Goal: Information Seeking & Learning: Check status

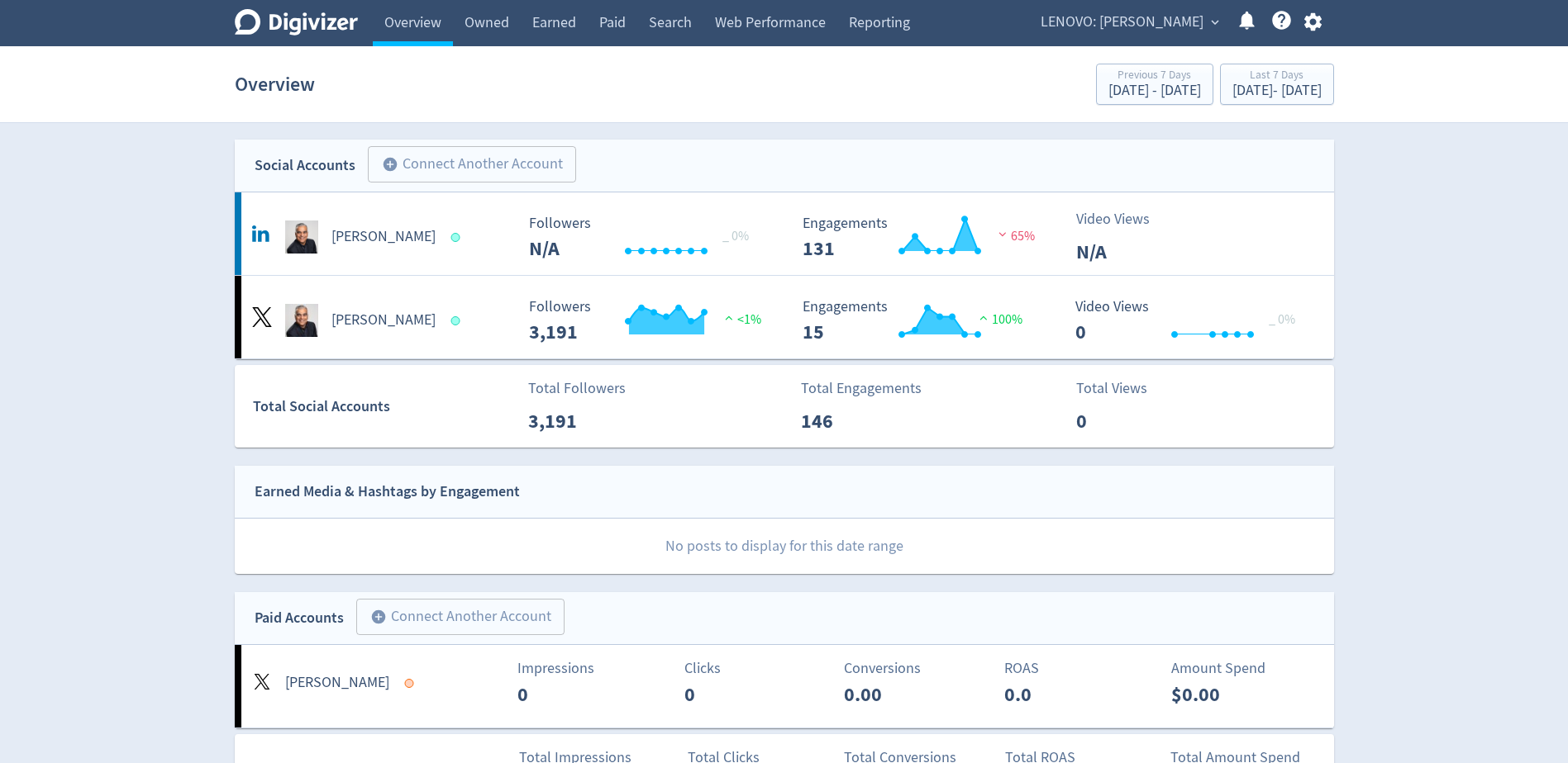
click at [1105, 19] on span "LENOVO: [PERSON_NAME]" at bounding box center [1122, 22] width 163 height 27
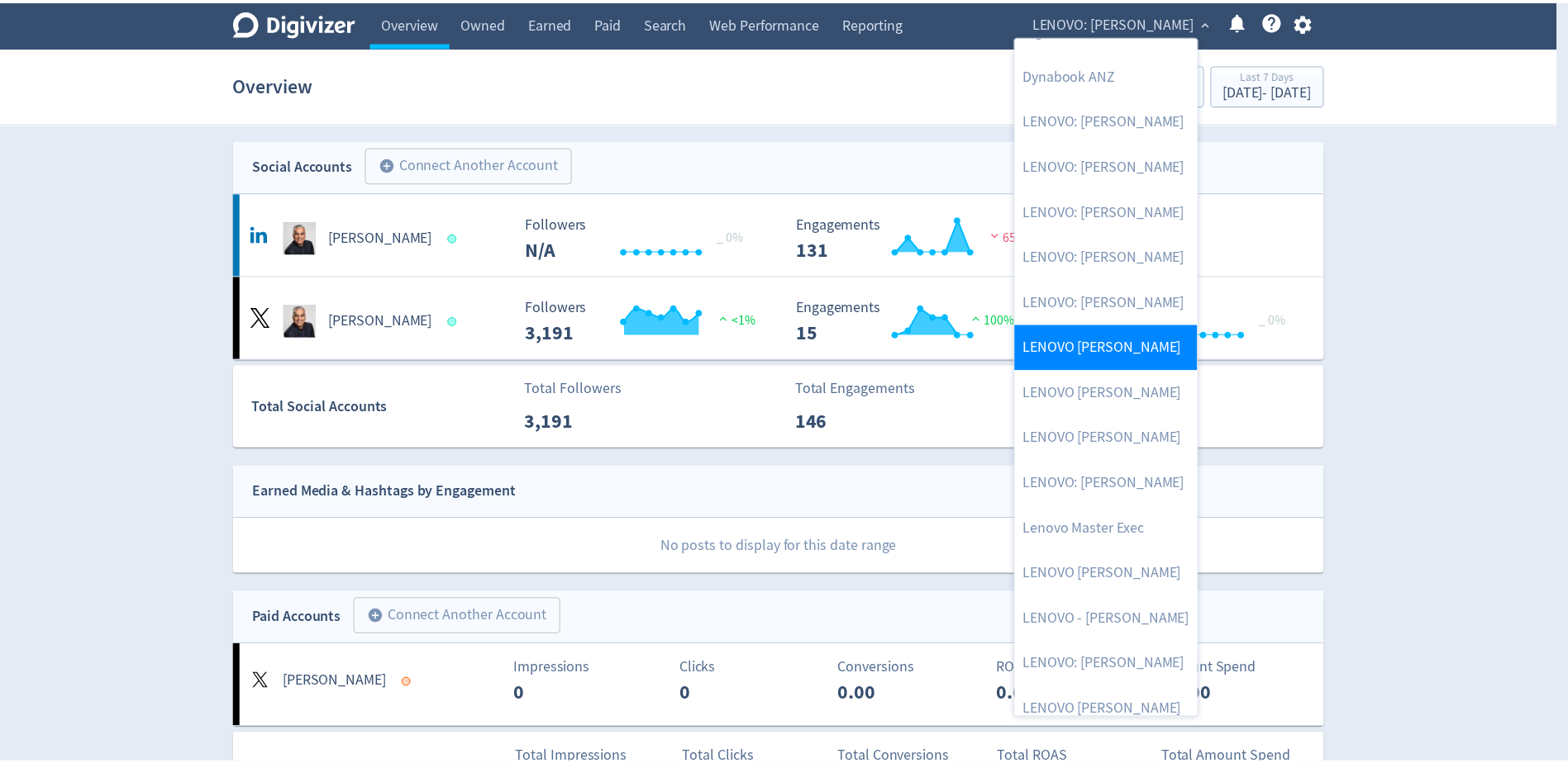
scroll to position [227, 0]
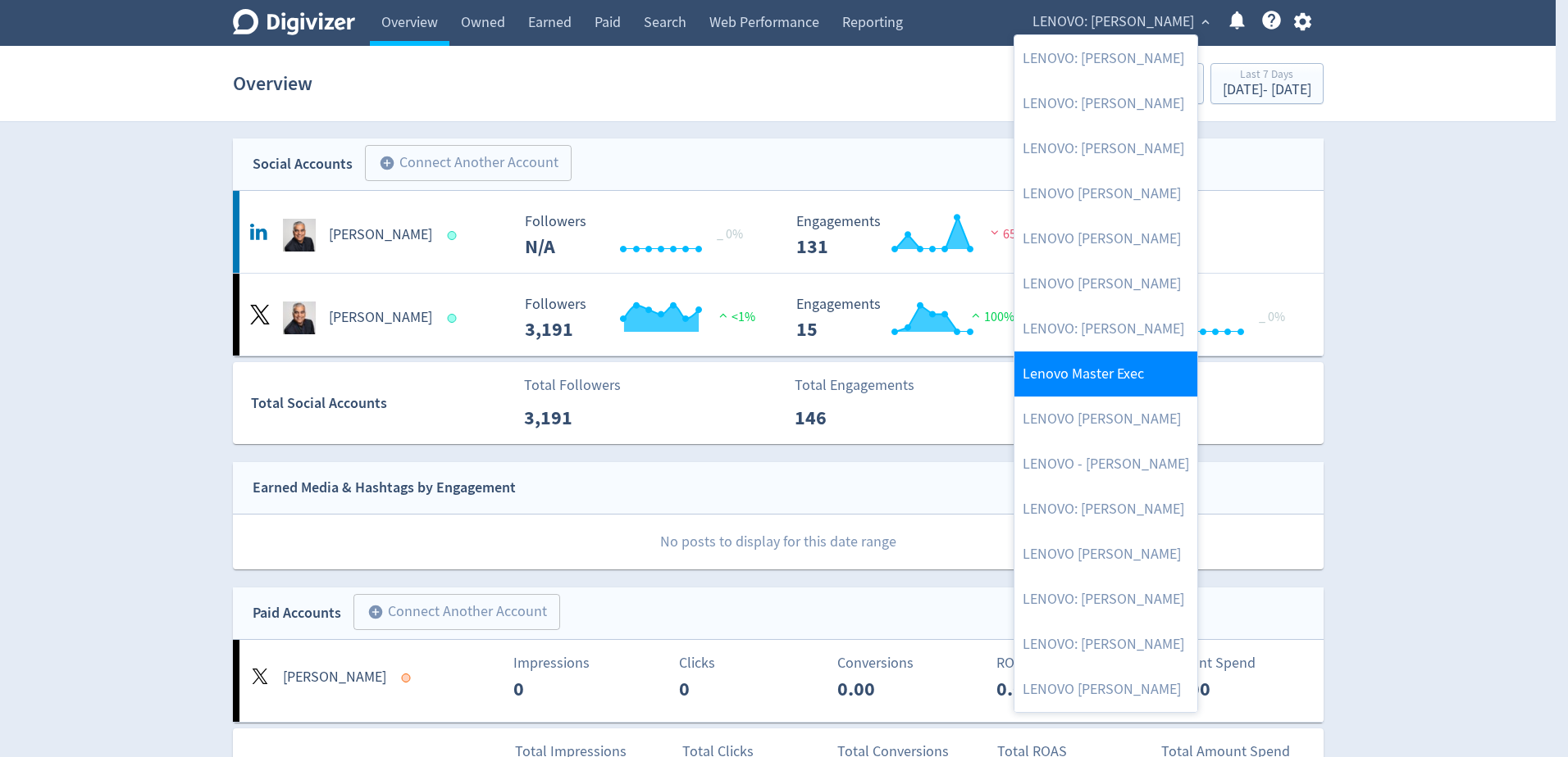
click at [1108, 364] on link "Lenovo Master Exec" at bounding box center [1106, 374] width 183 height 45
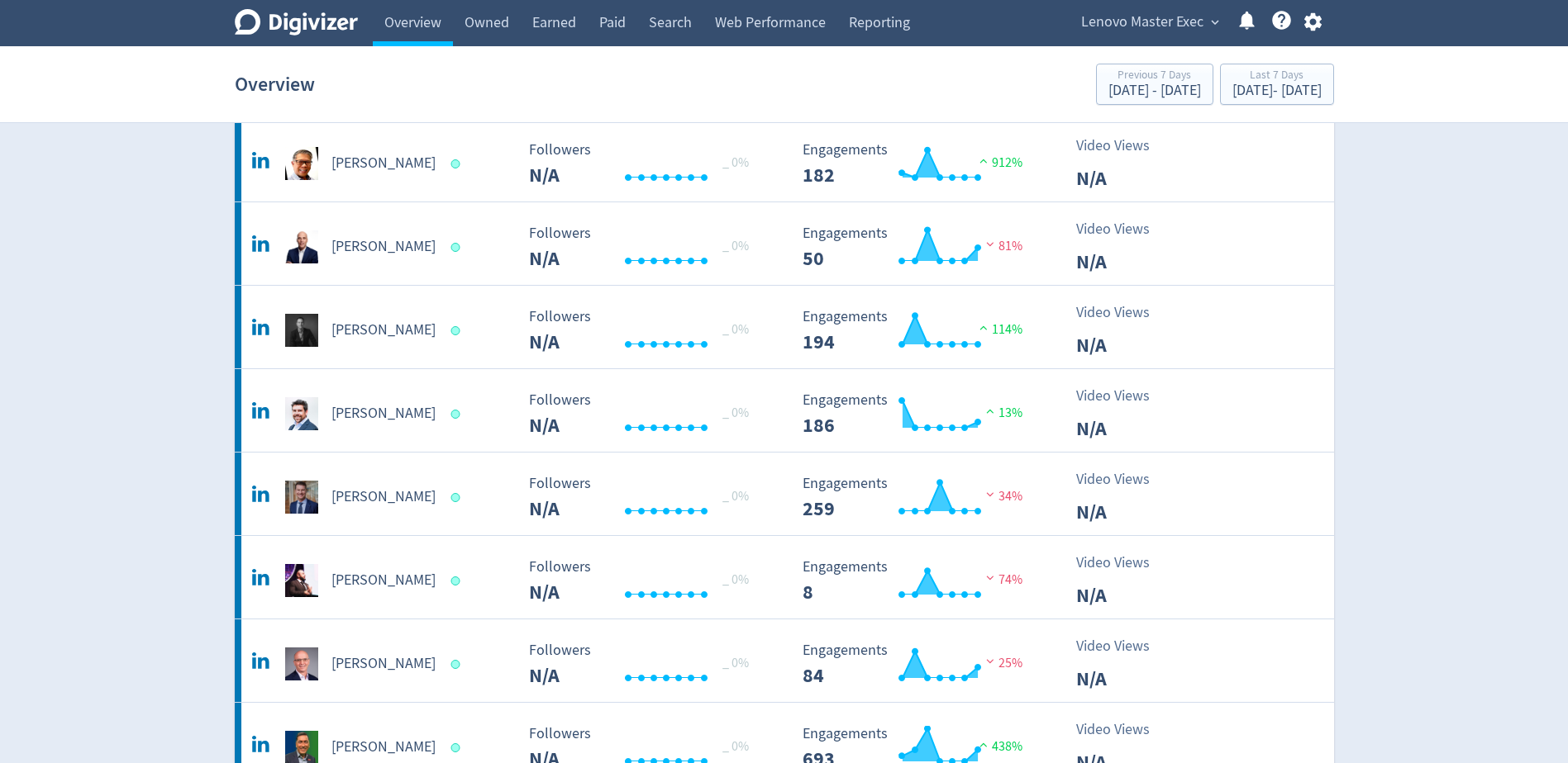
scroll to position [578, 0]
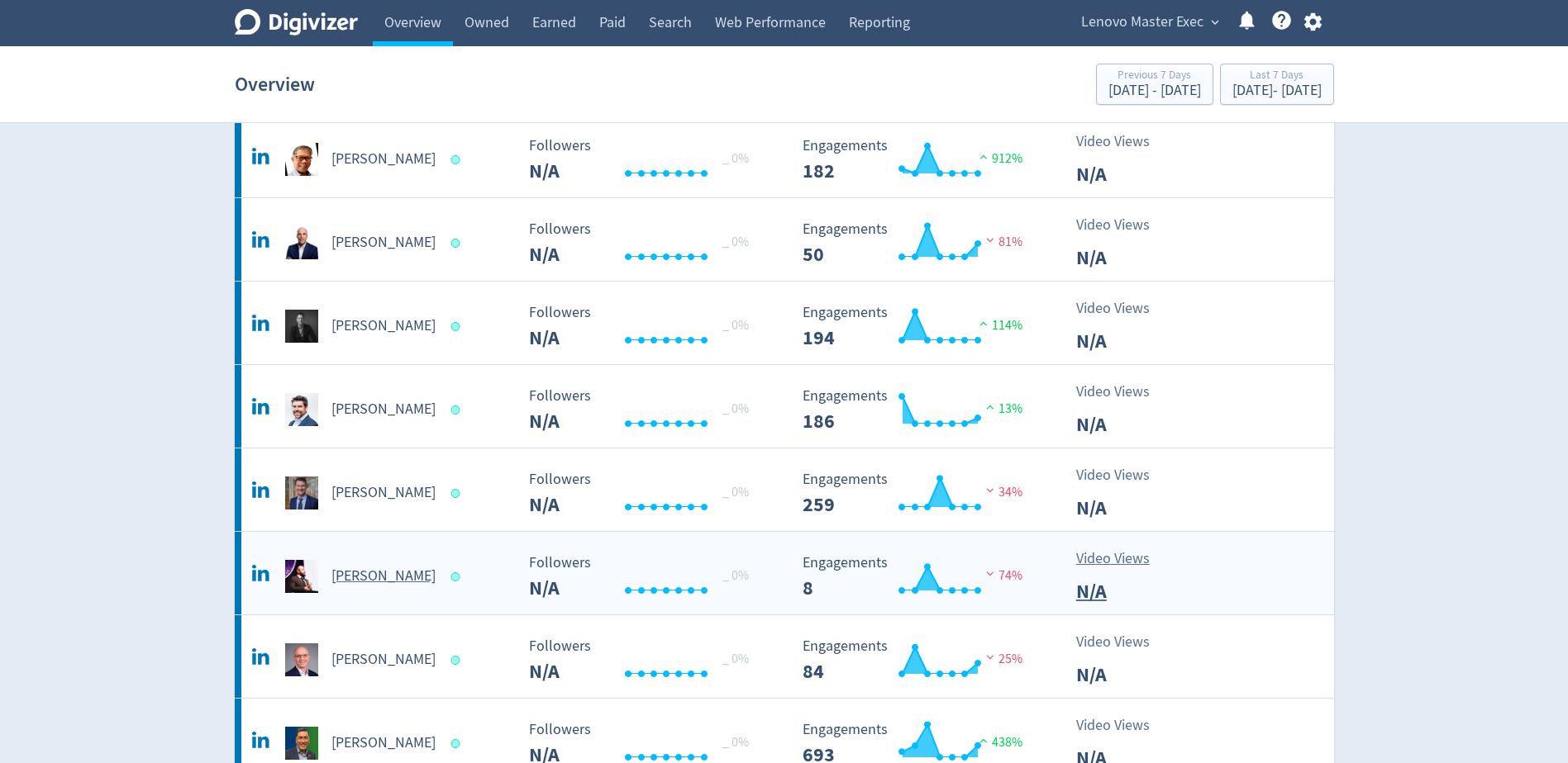
click at [376, 576] on h5 "[PERSON_NAME]" at bounding box center [384, 576] width 104 height 20
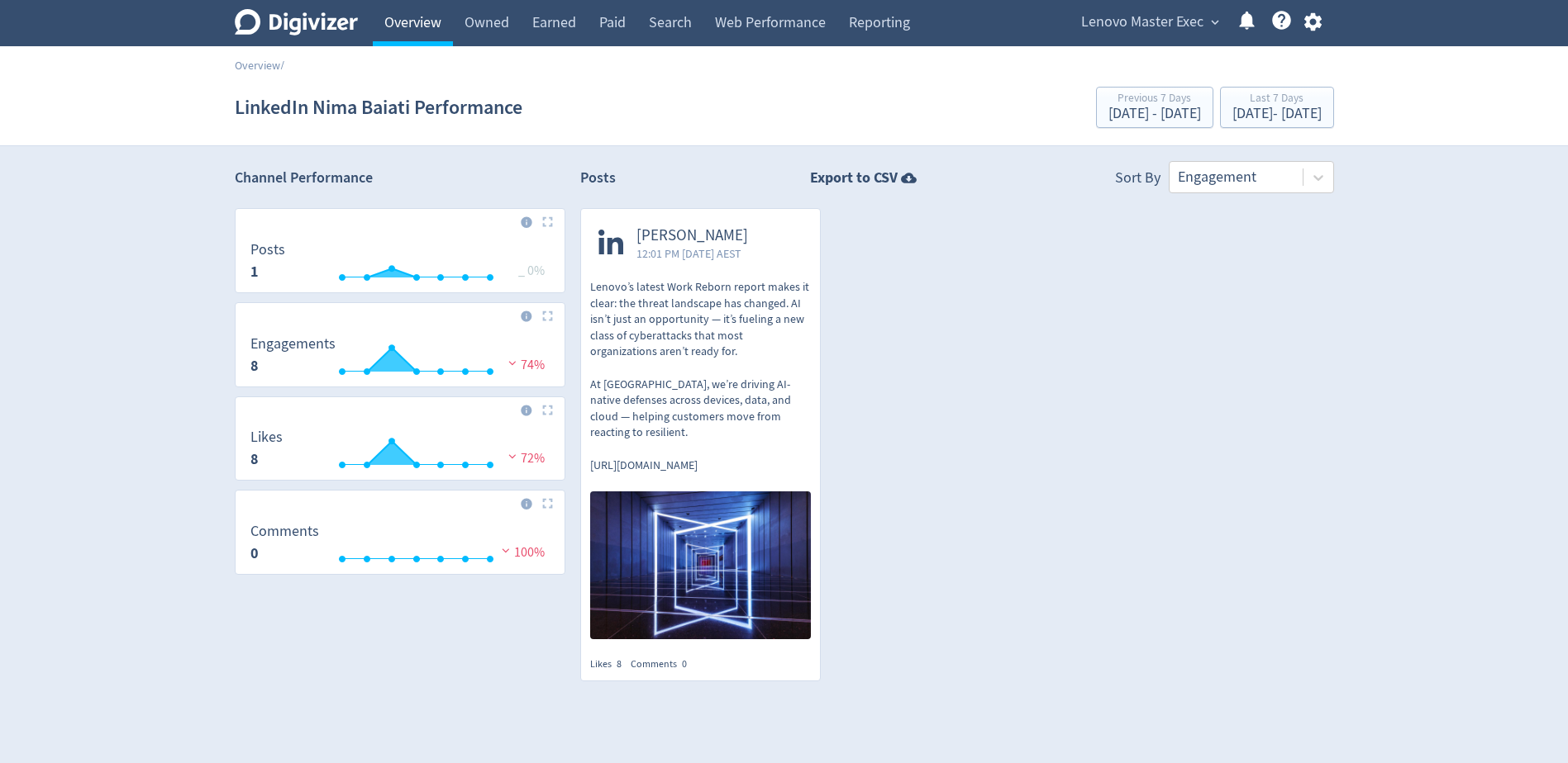
click at [427, 17] on link "Overview" at bounding box center [413, 23] width 80 height 46
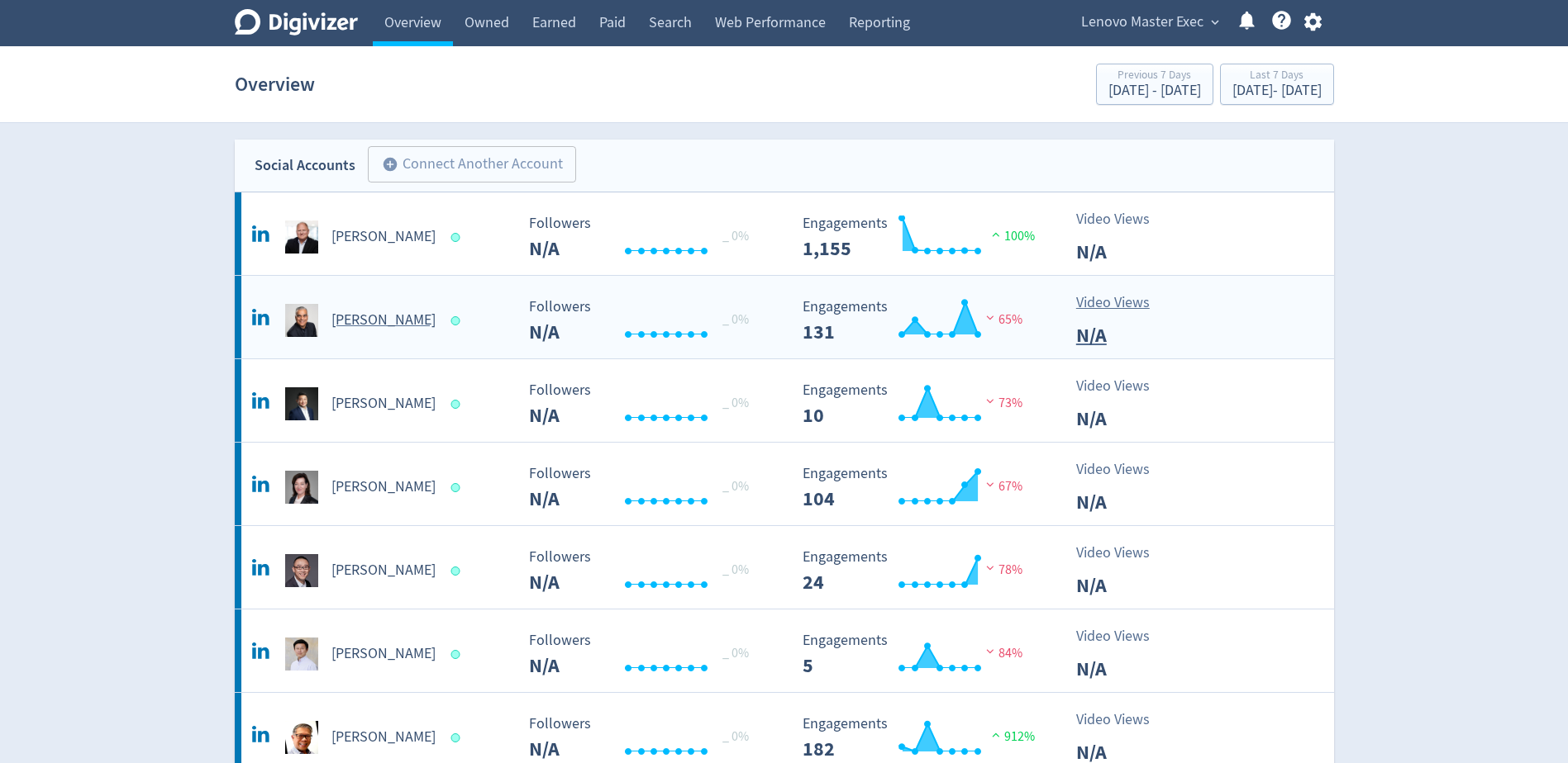
click at [368, 334] on div "[PERSON_NAME]" at bounding box center [381, 320] width 267 height 33
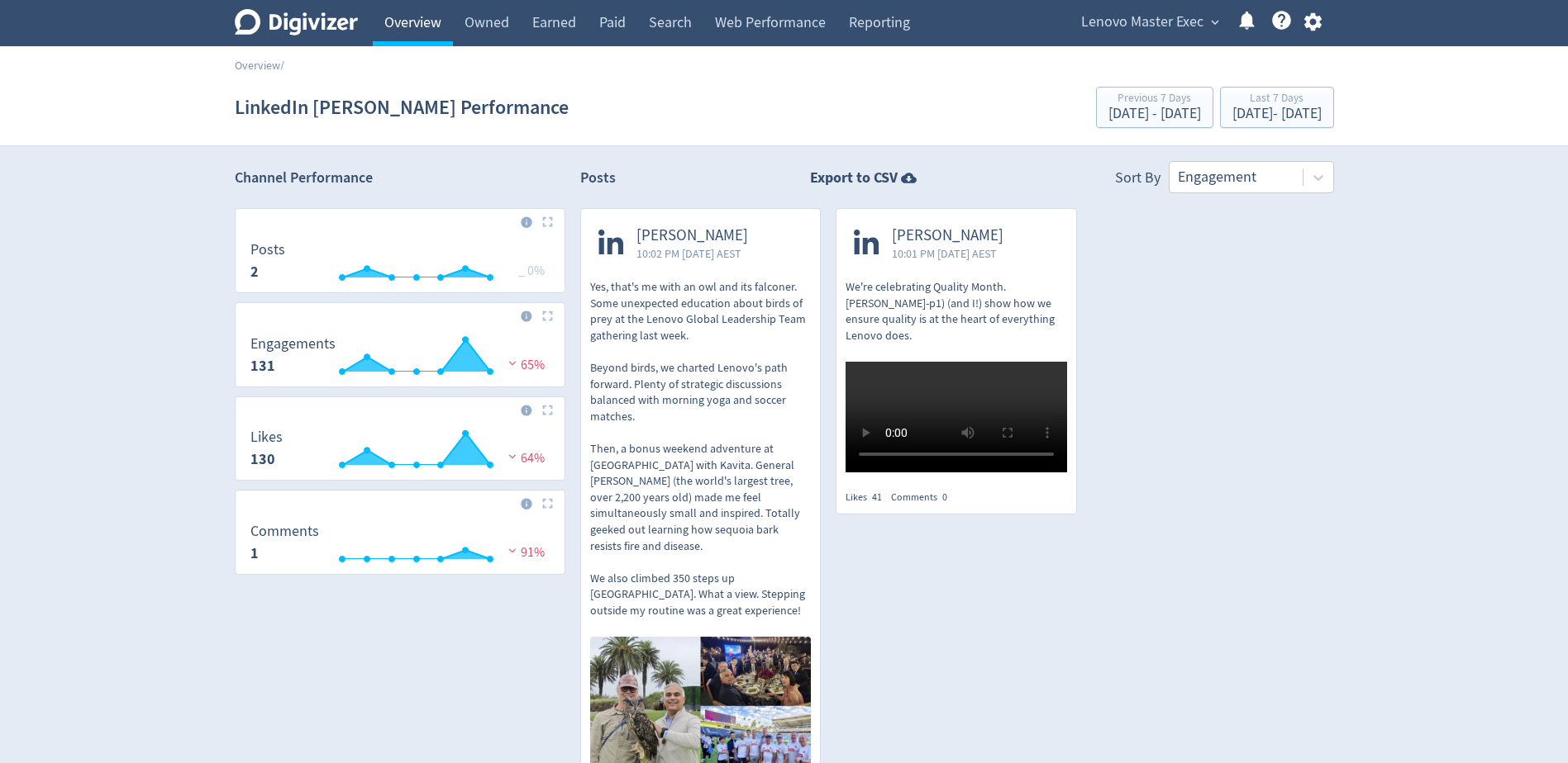
drag, startPoint x: 393, startPoint y: 27, endPoint x: 411, endPoint y: 38, distance: 21.1
click at [393, 27] on link "Overview" at bounding box center [413, 23] width 80 height 46
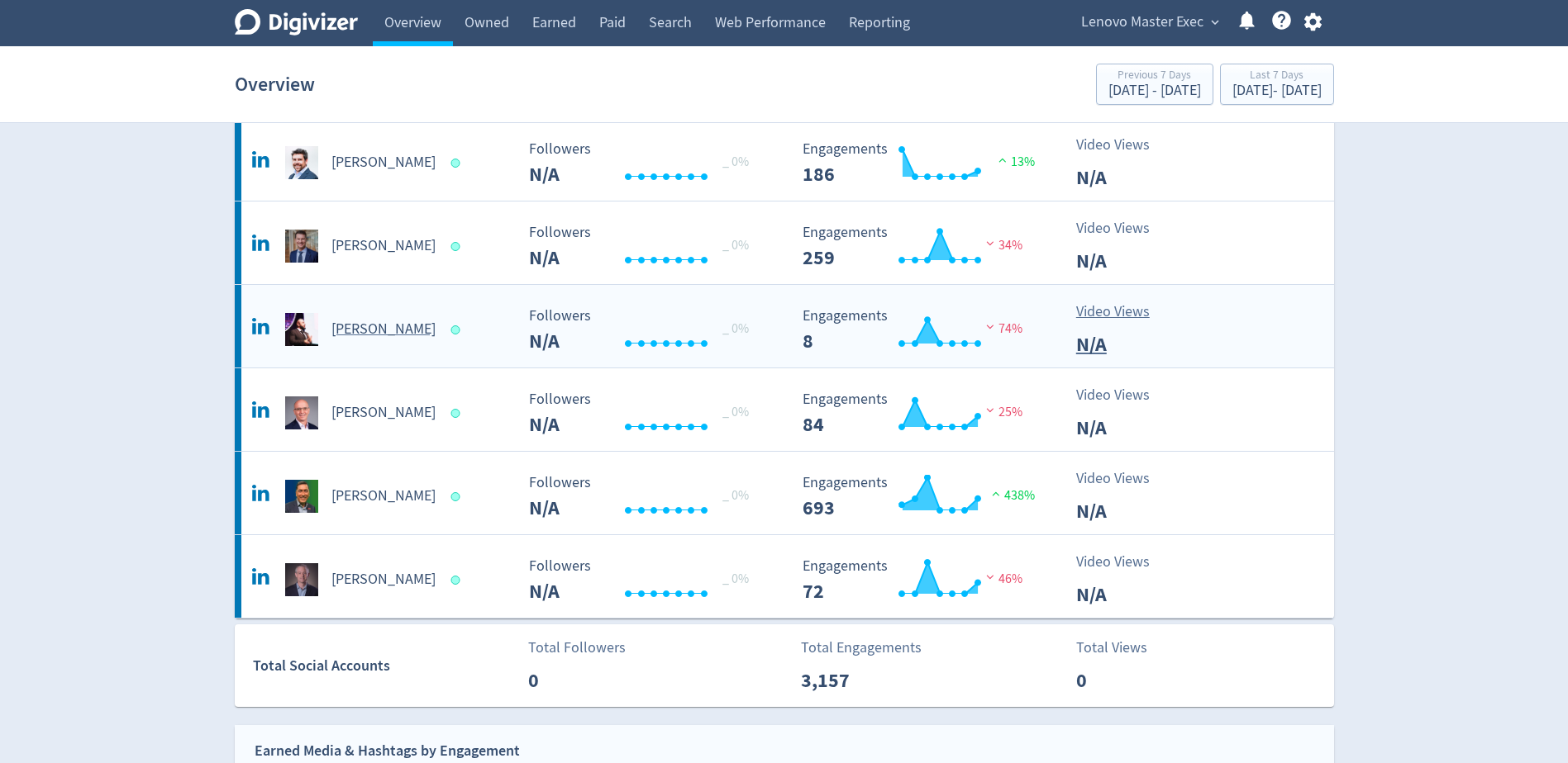
scroll to position [826, 0]
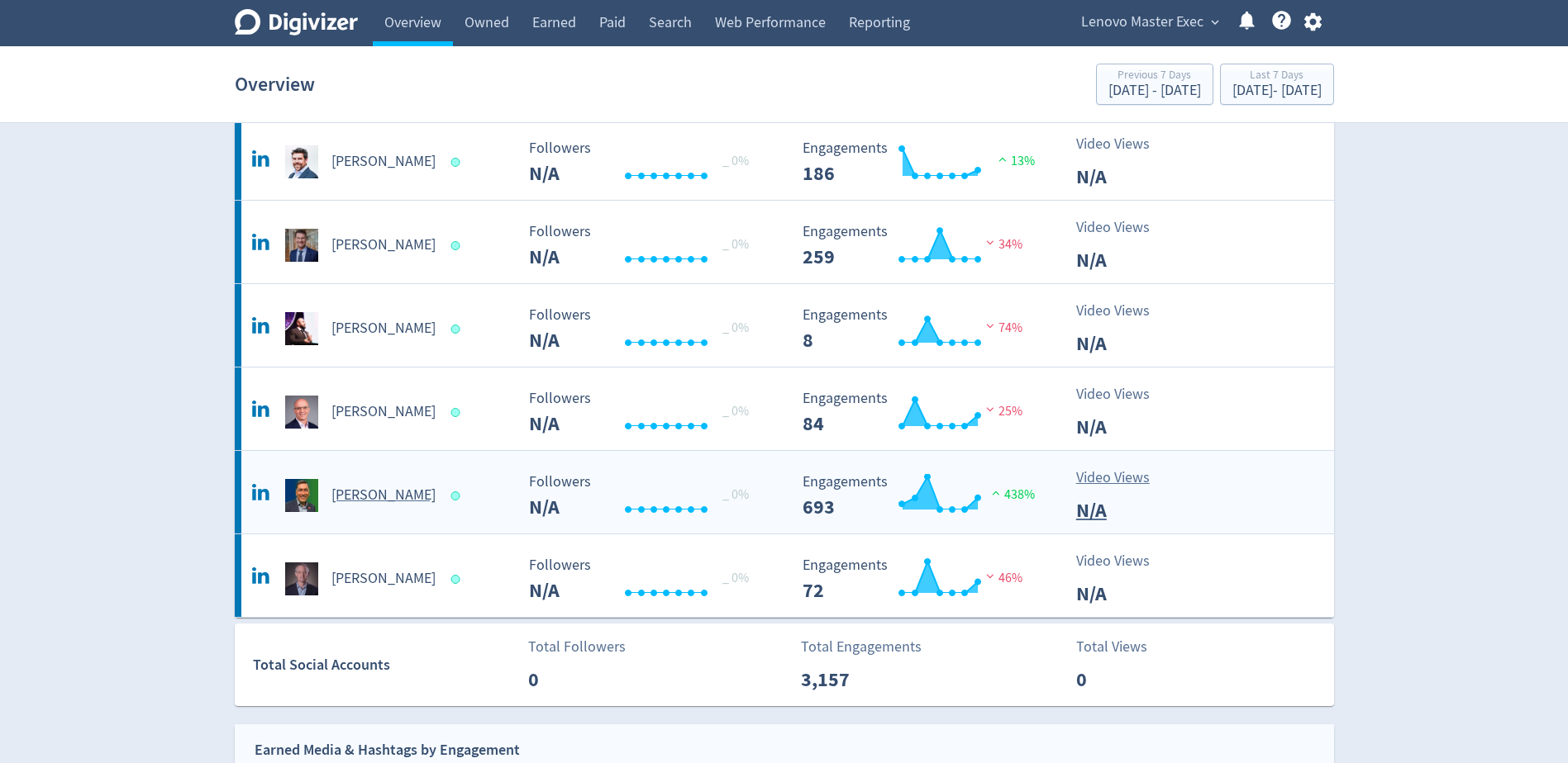
click at [390, 500] on h5 "[PERSON_NAME]" at bounding box center [384, 496] width 104 height 20
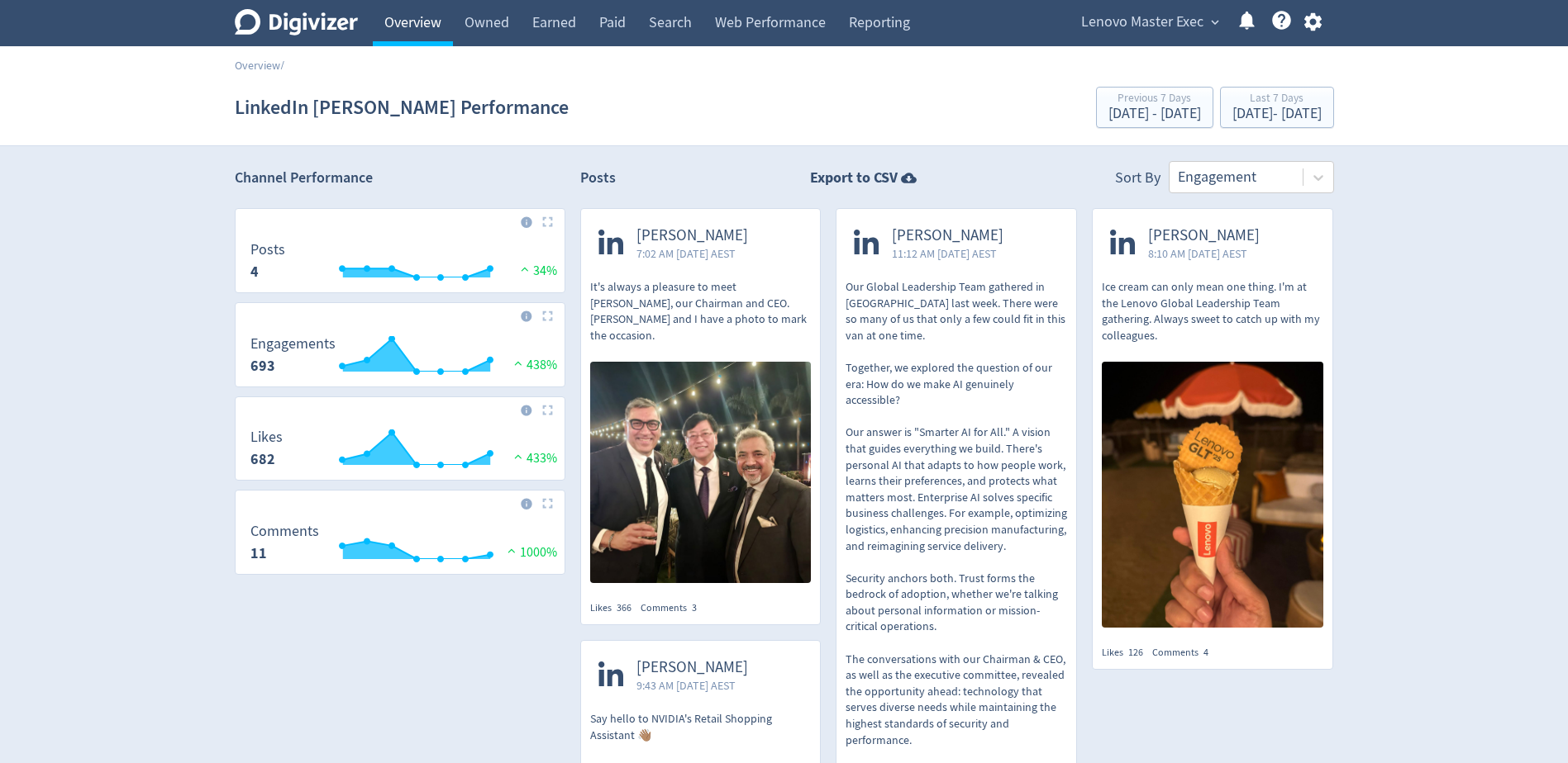
click at [428, 29] on link "Overview" at bounding box center [413, 23] width 80 height 46
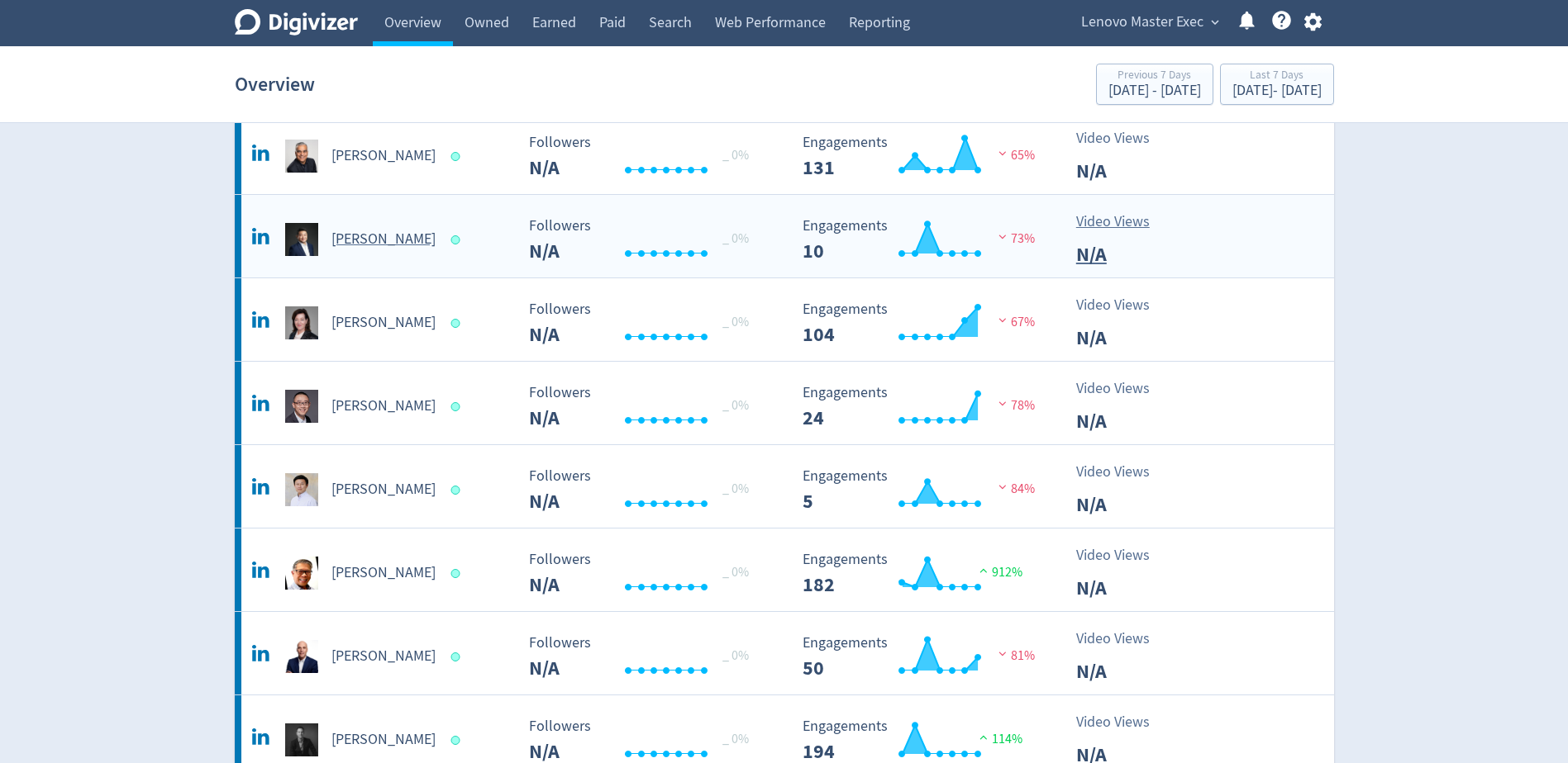
scroll to position [165, 0]
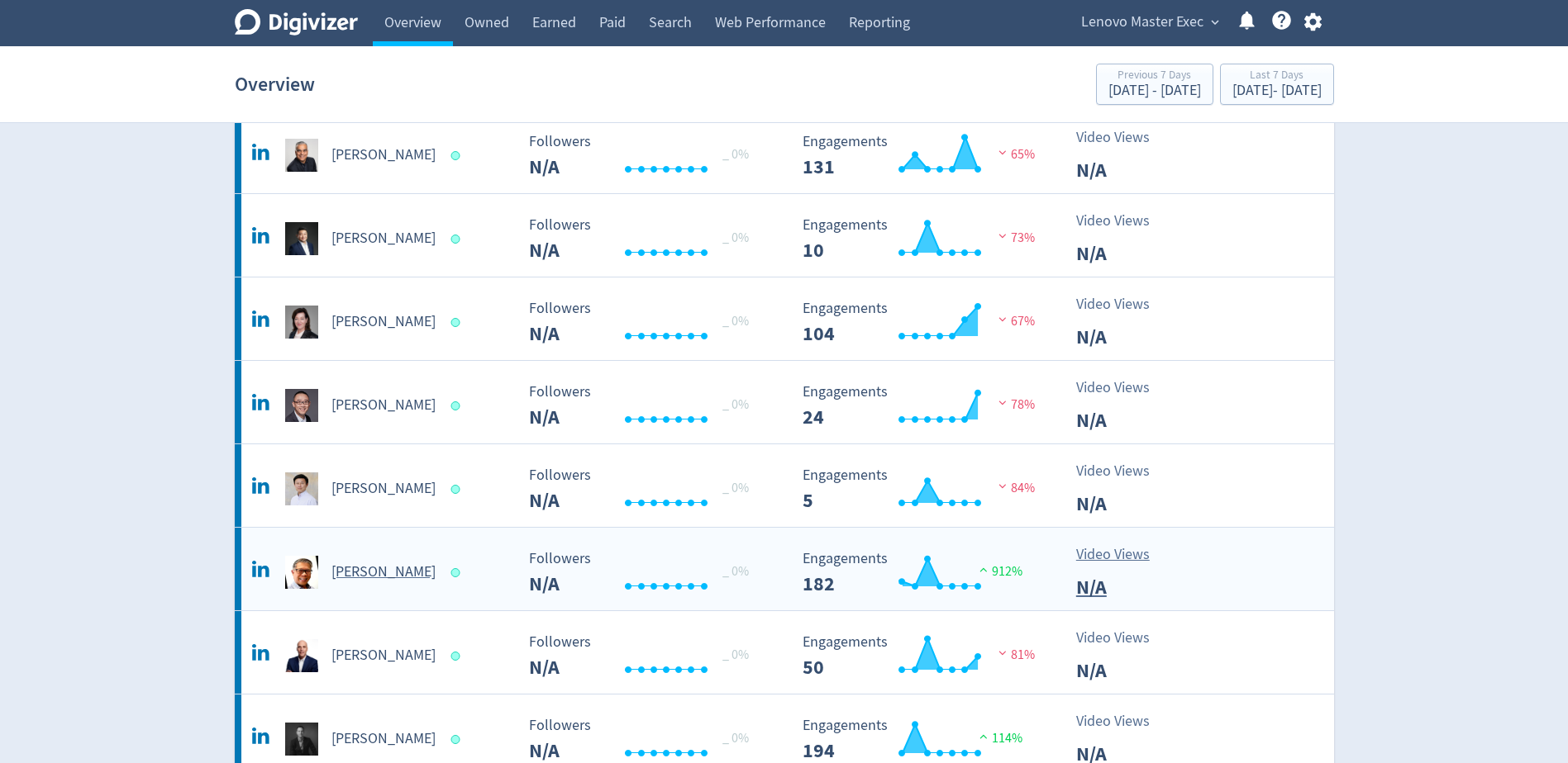
click at [376, 575] on h5 "[PERSON_NAME]" at bounding box center [384, 573] width 104 height 20
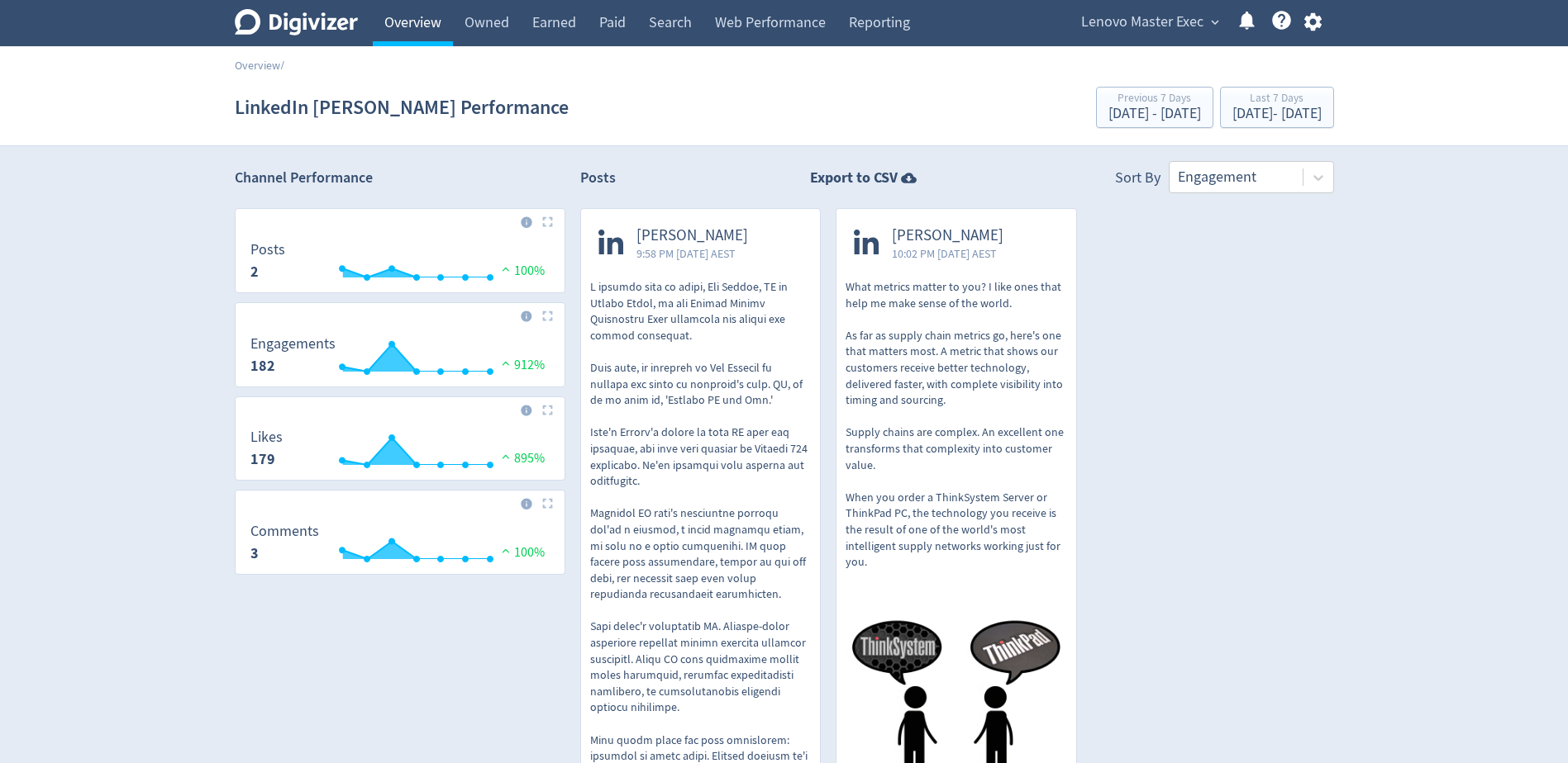
click at [408, 32] on link "Overview" at bounding box center [413, 23] width 80 height 46
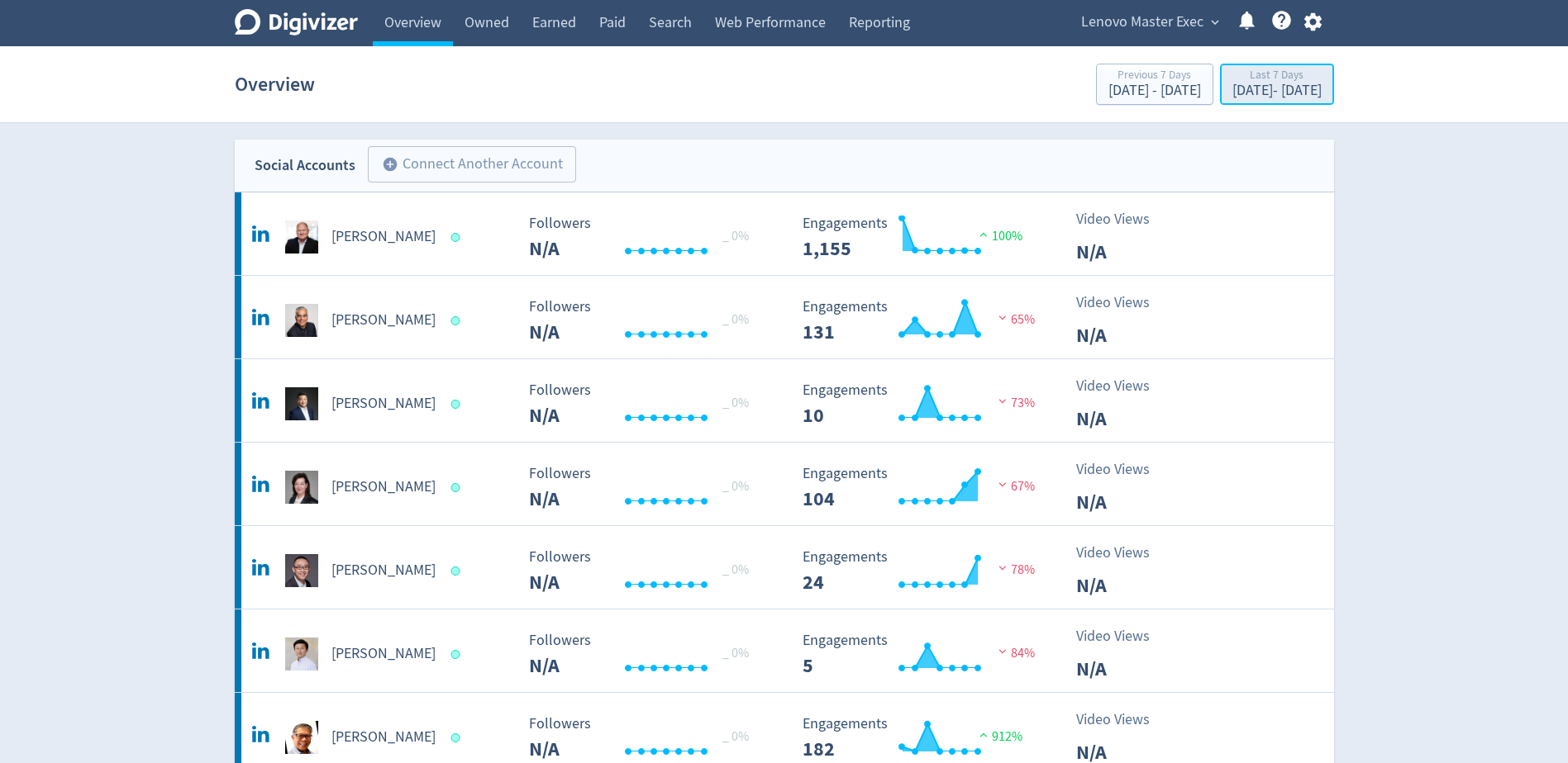
click at [1250, 94] on div "[DATE] - [DATE]" at bounding box center [1277, 90] width 89 height 15
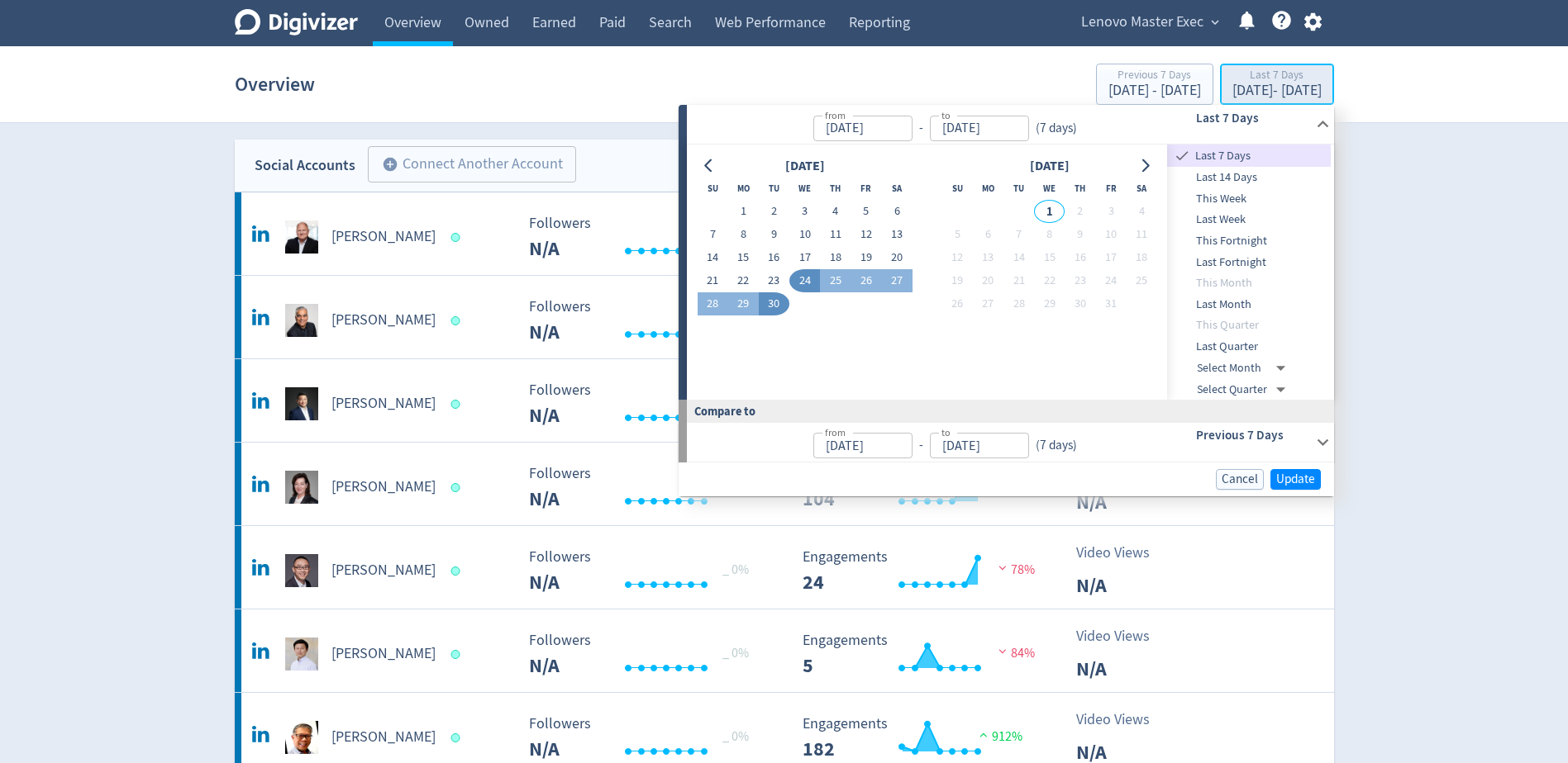
type input "[DATE]"
click at [1247, 282] on li "This Month" at bounding box center [1249, 283] width 164 height 21
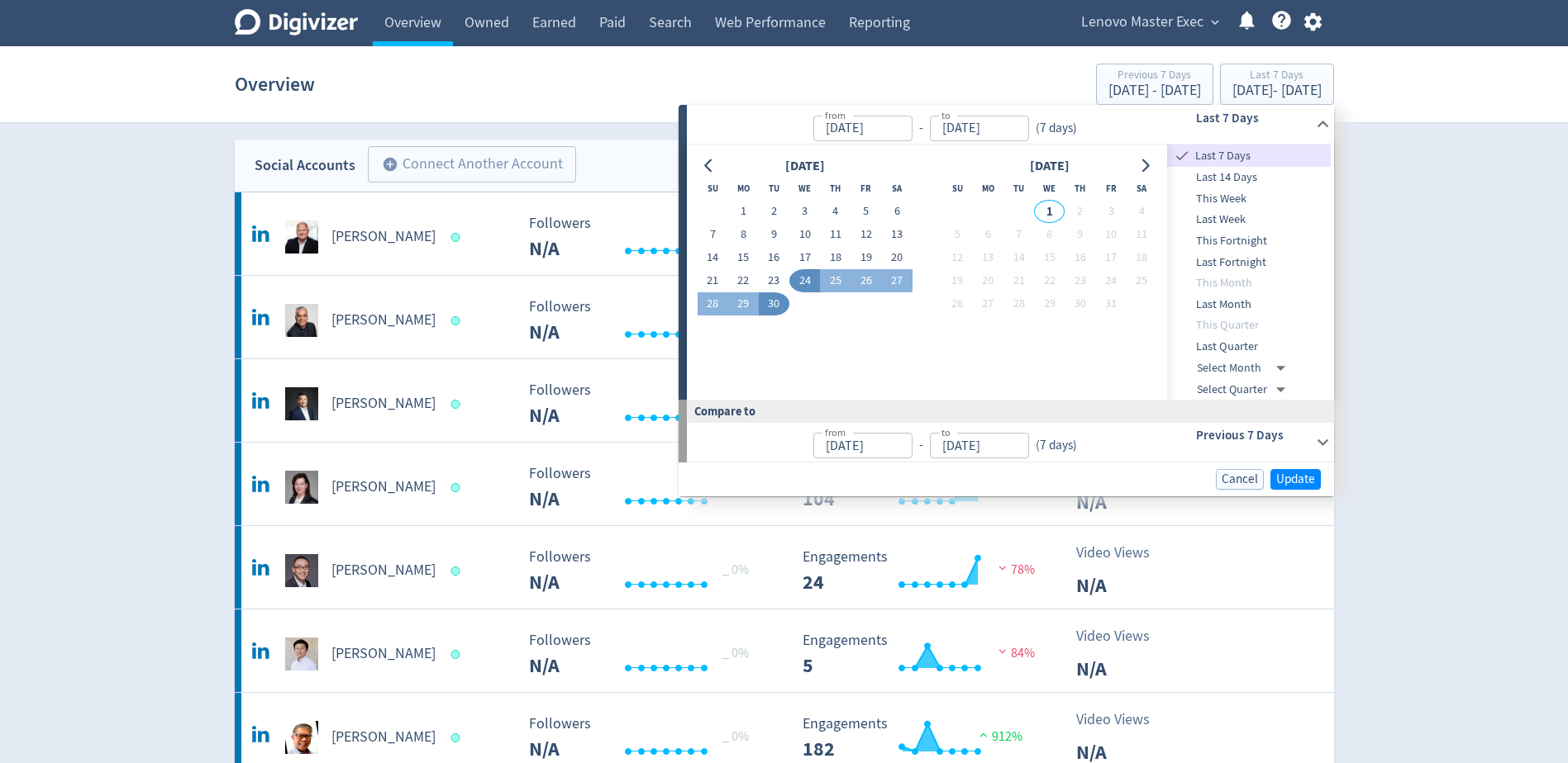
click at [1239, 305] on span "Last Month" at bounding box center [1249, 305] width 164 height 18
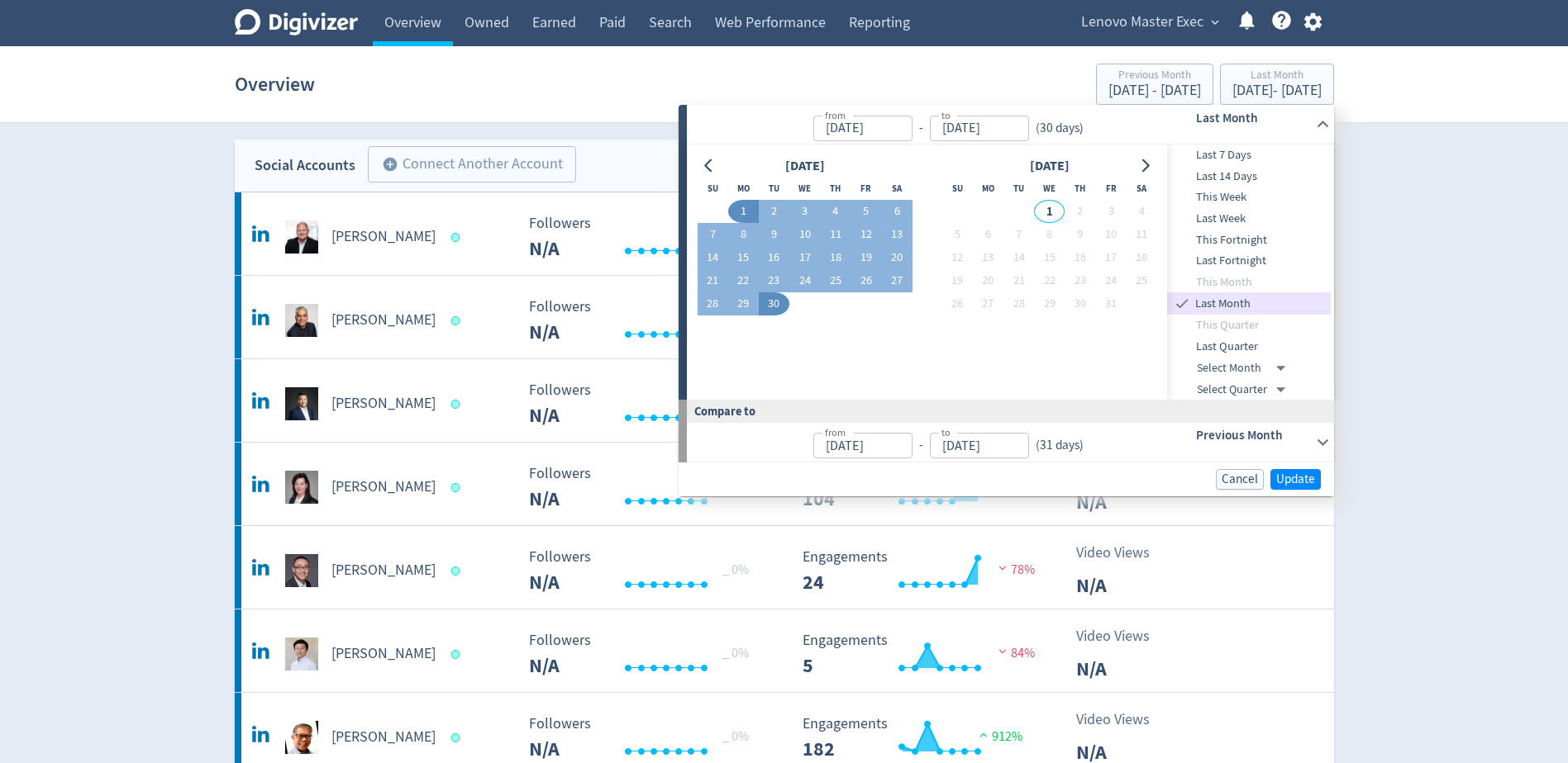
type input "[DATE]"
click at [1291, 474] on span "Update" at bounding box center [1295, 480] width 38 height 13
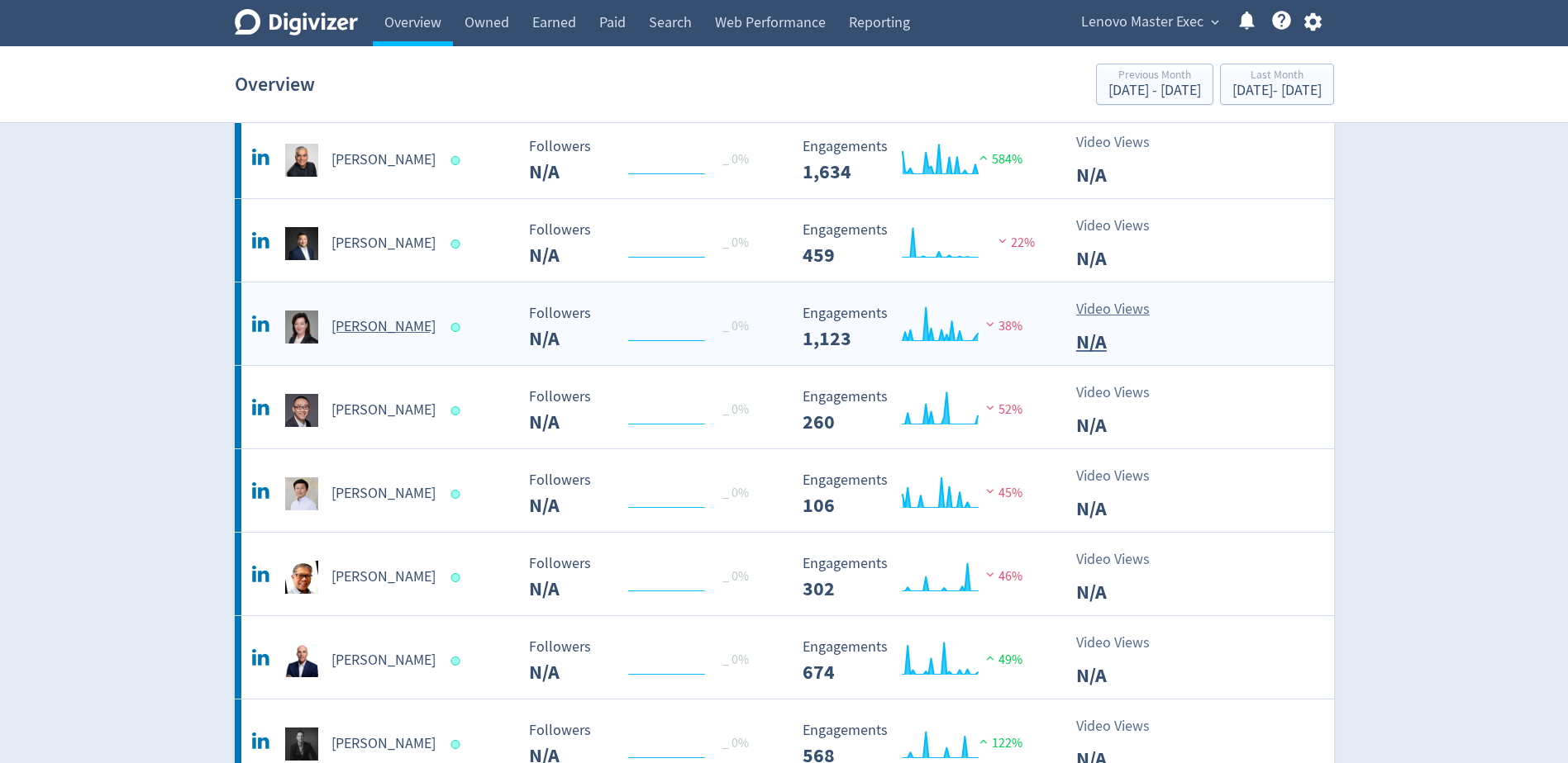
scroll to position [331, 0]
